Goal: Navigation & Orientation: Find specific page/section

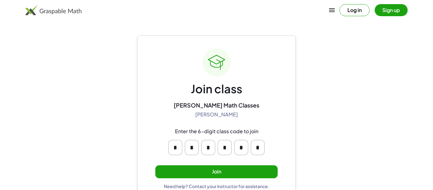
click at [271, 172] on button "Join" at bounding box center [216, 171] width 122 height 13
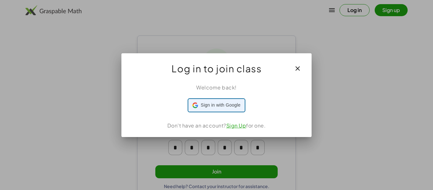
click at [221, 103] on span "Sign in with Google" at bounding box center [220, 105] width 40 height 7
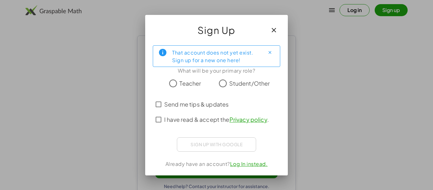
click at [277, 31] on icon "button" at bounding box center [274, 30] width 8 height 8
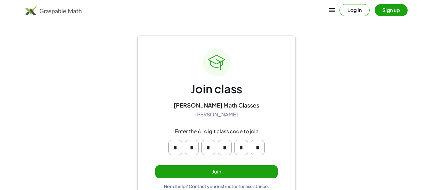
scroll to position [12, 0]
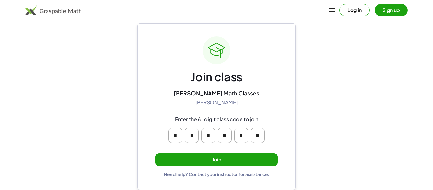
click at [261, 162] on button "Join" at bounding box center [216, 159] width 122 height 13
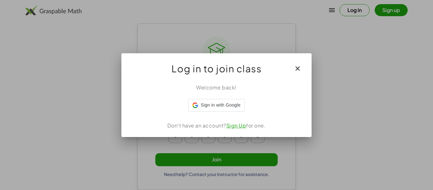
scroll to position [0, 0]
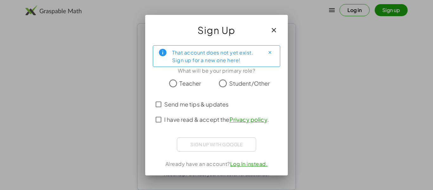
click at [253, 81] on span "Student/Other" at bounding box center [249, 83] width 41 height 9
click at [222, 122] on span "I have read & accept the Privacy policy ." at bounding box center [216, 119] width 104 height 9
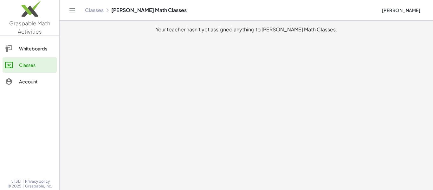
click at [33, 51] on div "Whiteboards" at bounding box center [36, 49] width 35 height 8
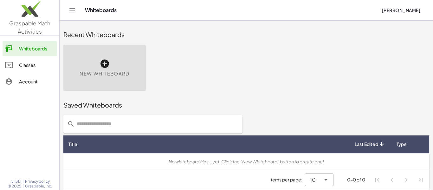
click at [22, 91] on div "Whiteboards Classes Account" at bounding box center [29, 65] width 59 height 54
click at [38, 81] on div "Account" at bounding box center [36, 82] width 35 height 8
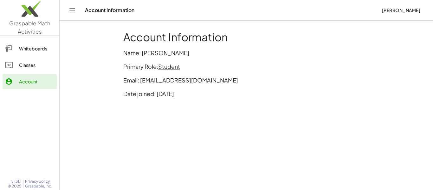
click at [39, 71] on link "Classes" at bounding box center [30, 64] width 54 height 15
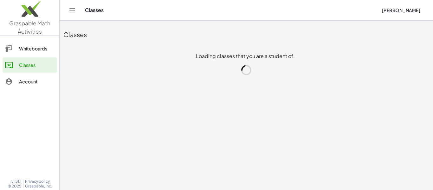
click at [36, 47] on div "Whiteboards" at bounding box center [36, 49] width 35 height 8
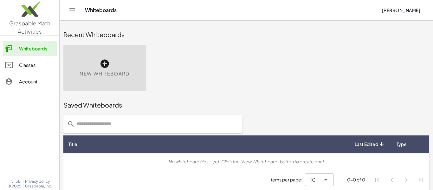
click at [24, 72] on link "Classes" at bounding box center [30, 64] width 54 height 15
